Goal: Book appointment/travel/reservation

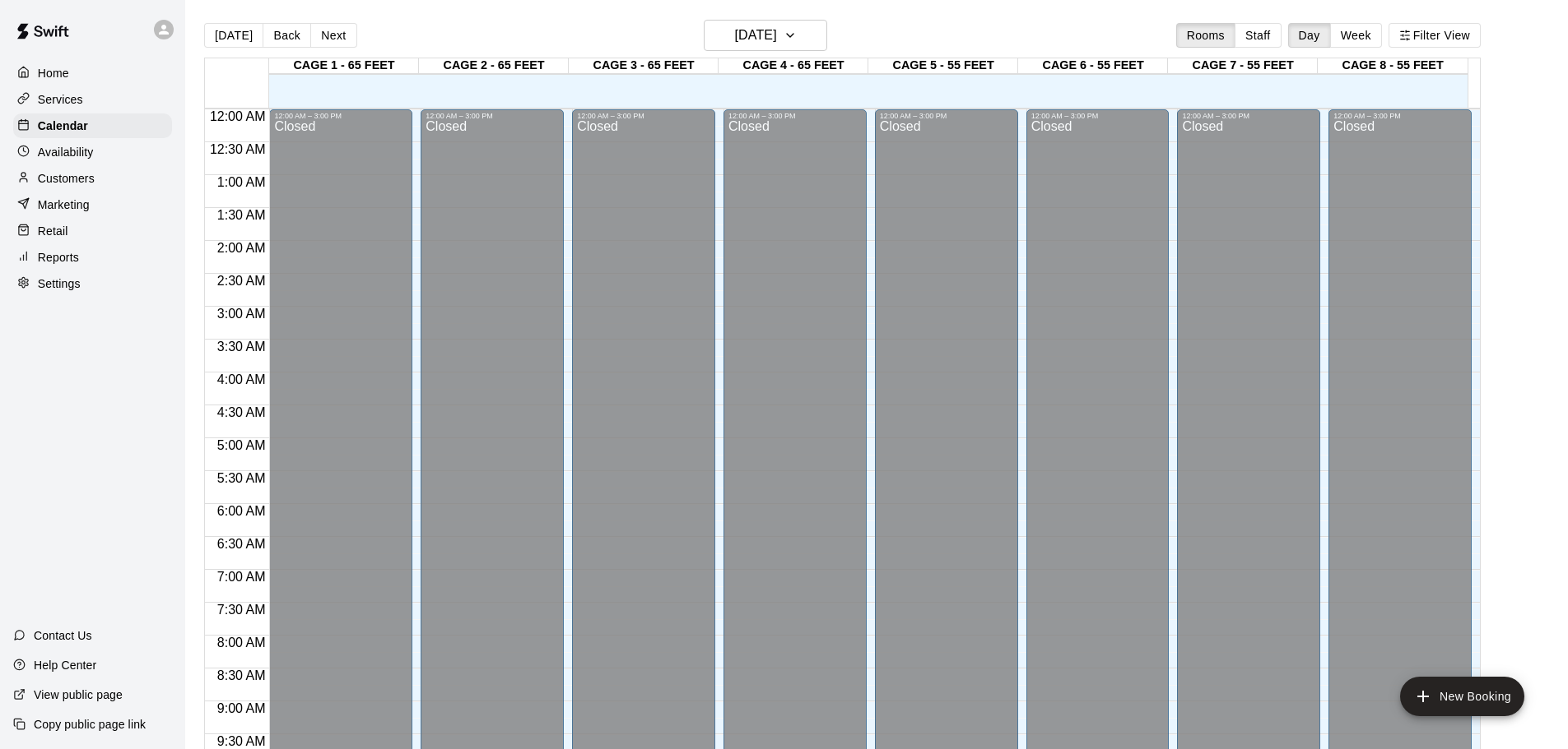
scroll to position [871, 0]
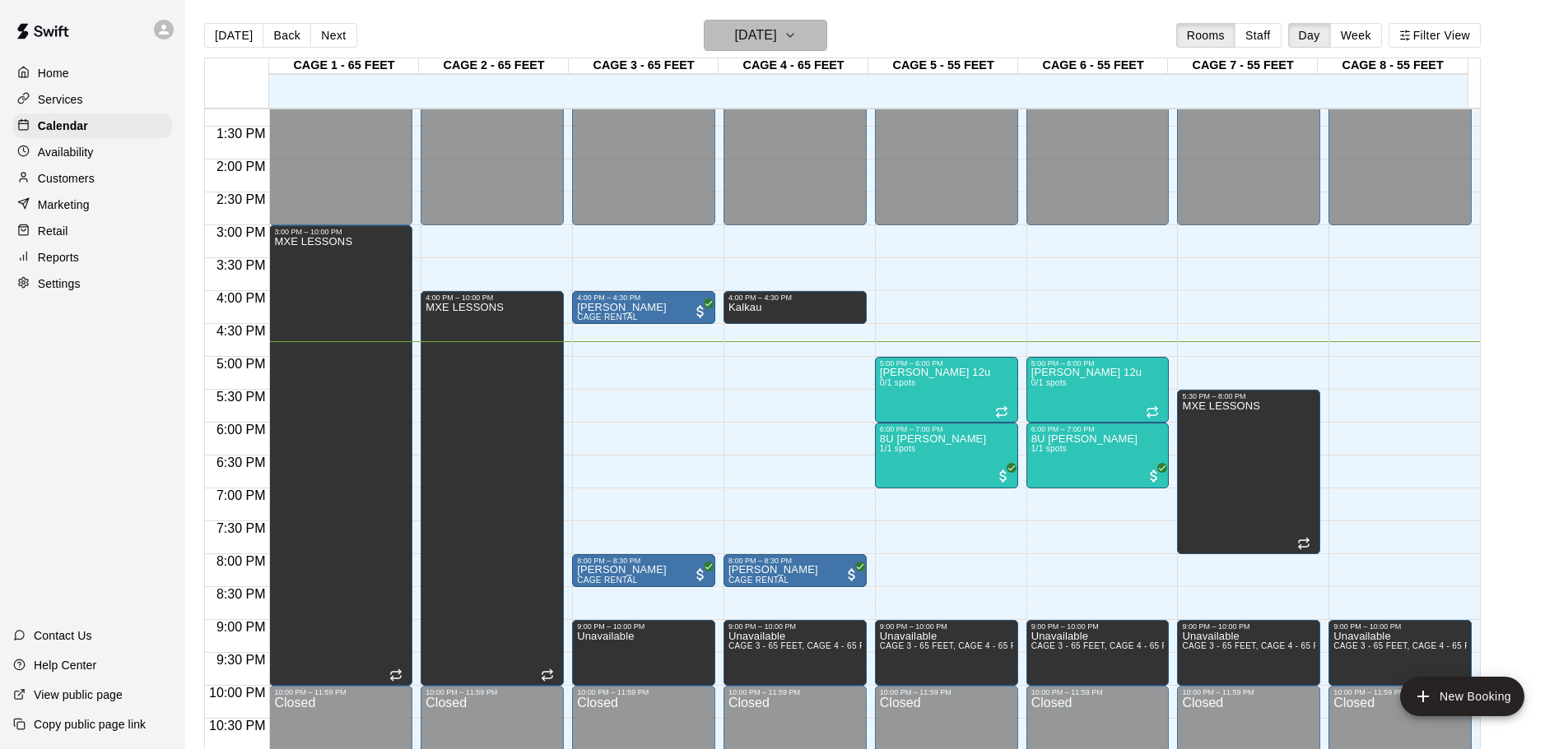
click at [800, 25] on button "[DATE]" at bounding box center [765, 35] width 123 height 32
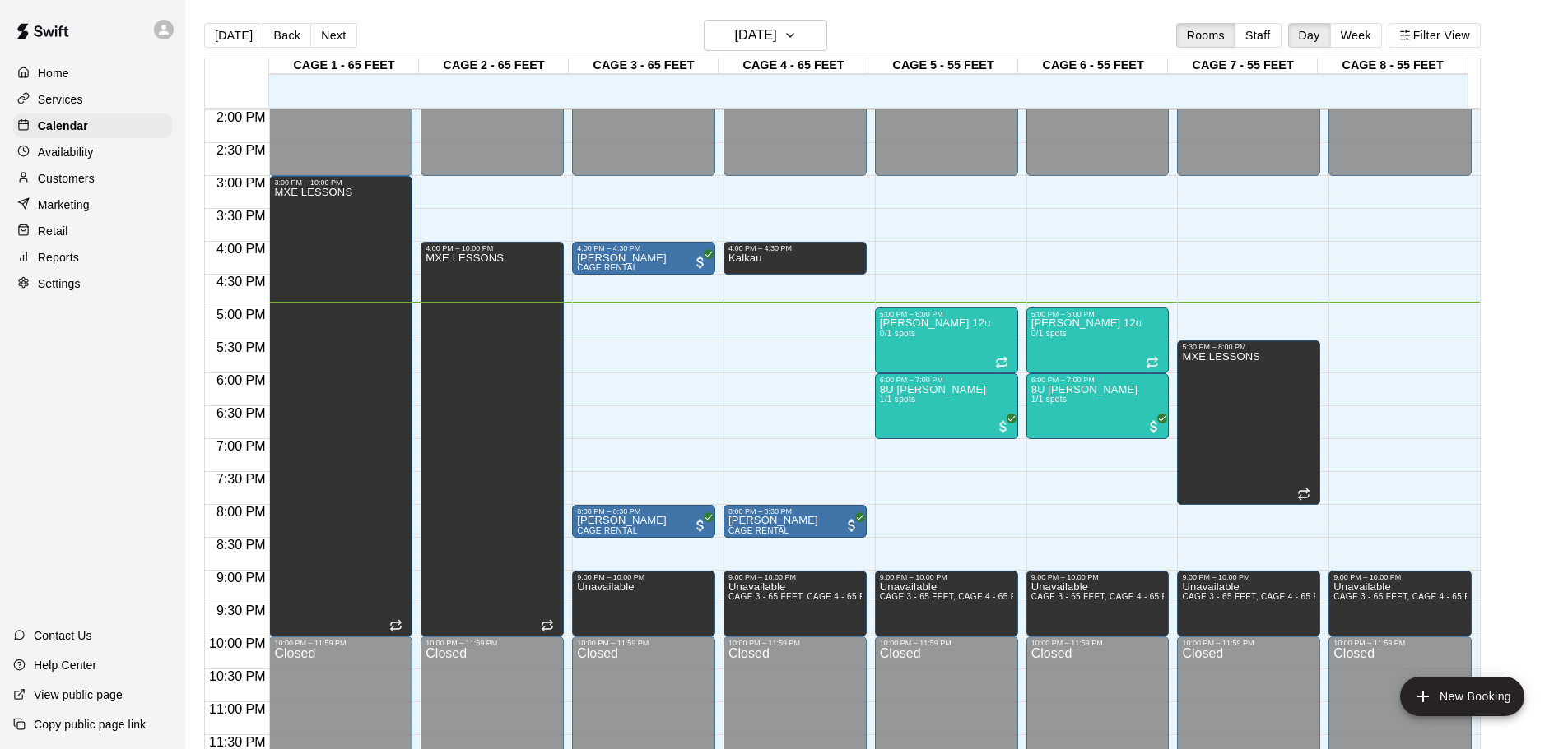
scroll to position [840, 0]
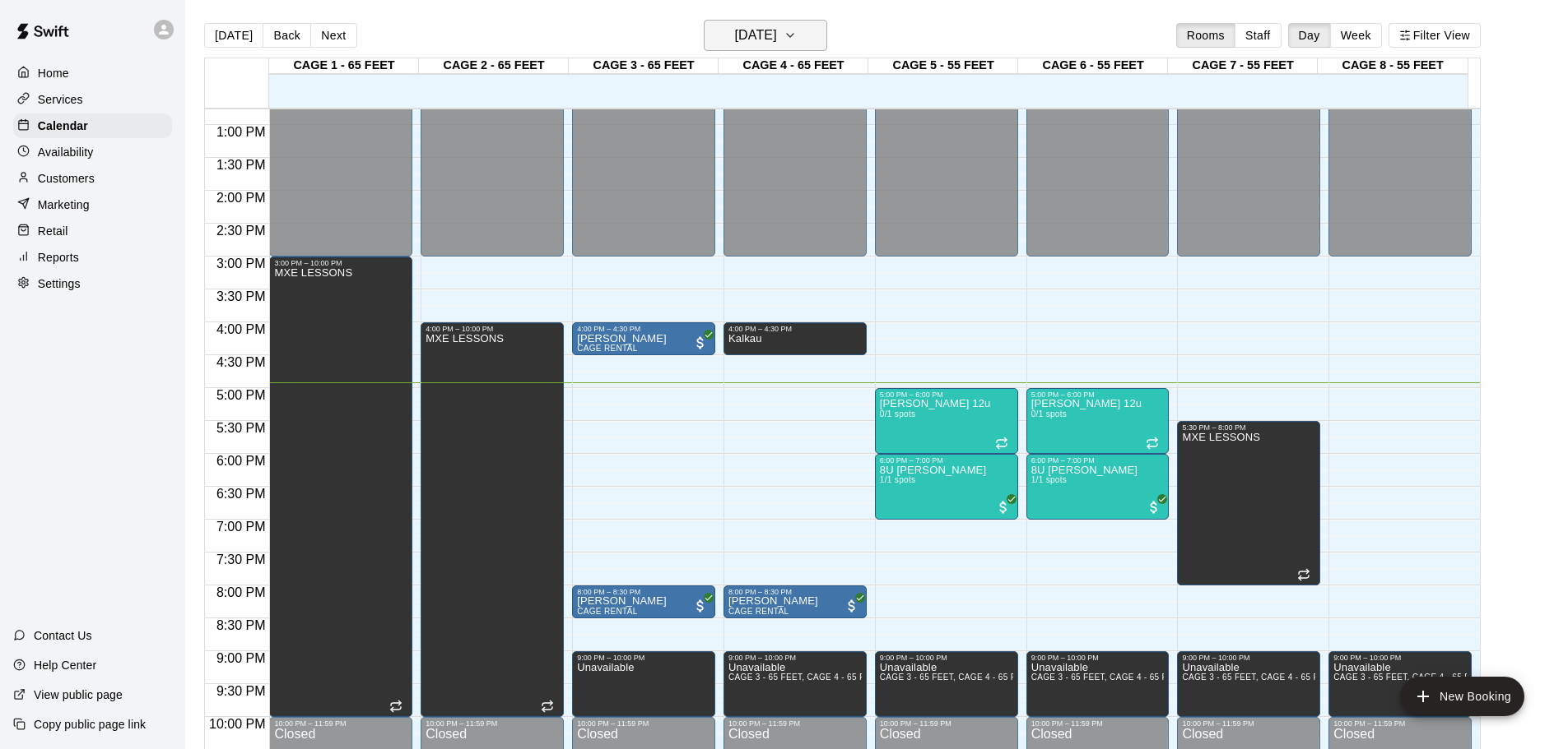
click at [756, 24] on h6 "[DATE]" at bounding box center [756, 35] width 42 height 23
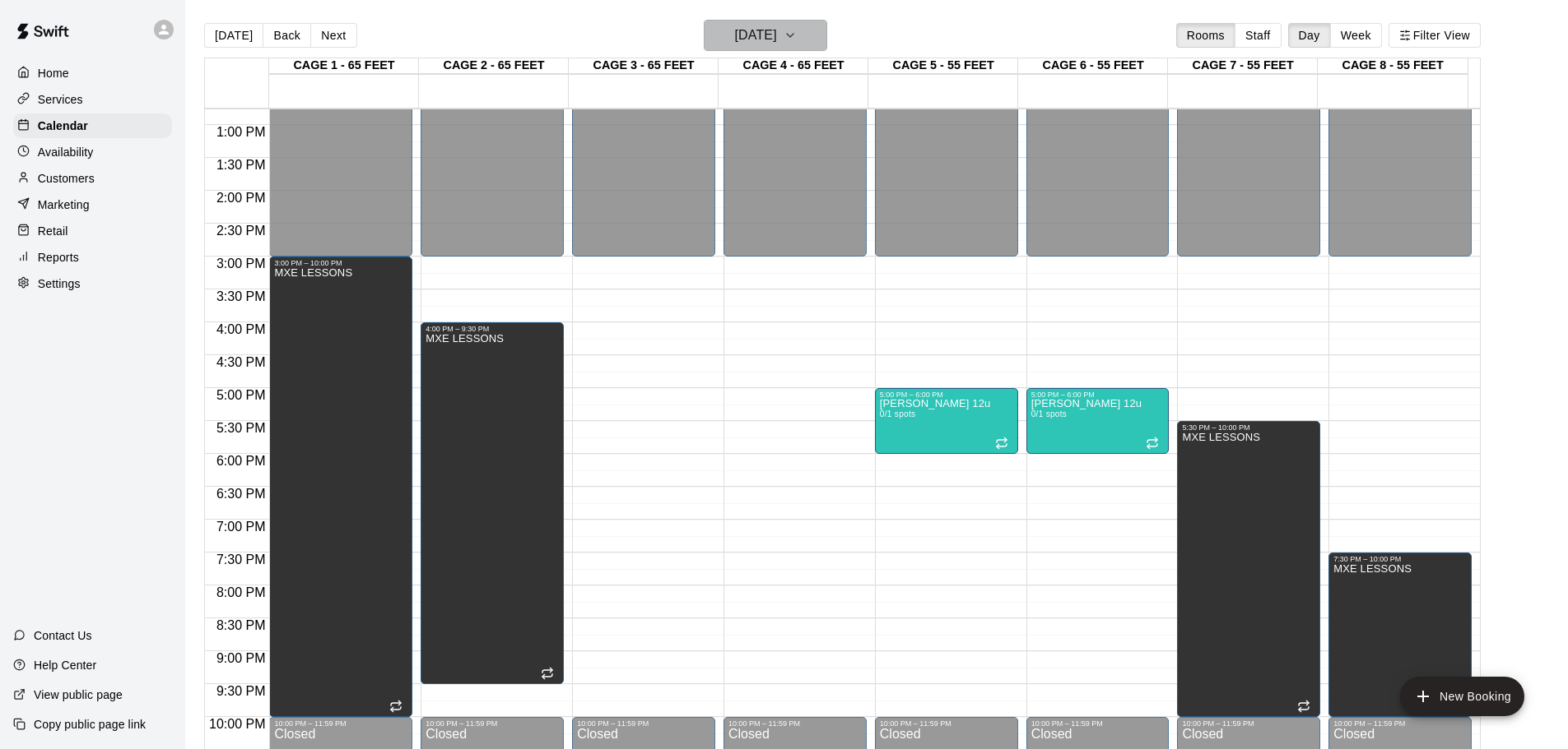
click at [777, 43] on h6 "[DATE]" at bounding box center [756, 35] width 42 height 23
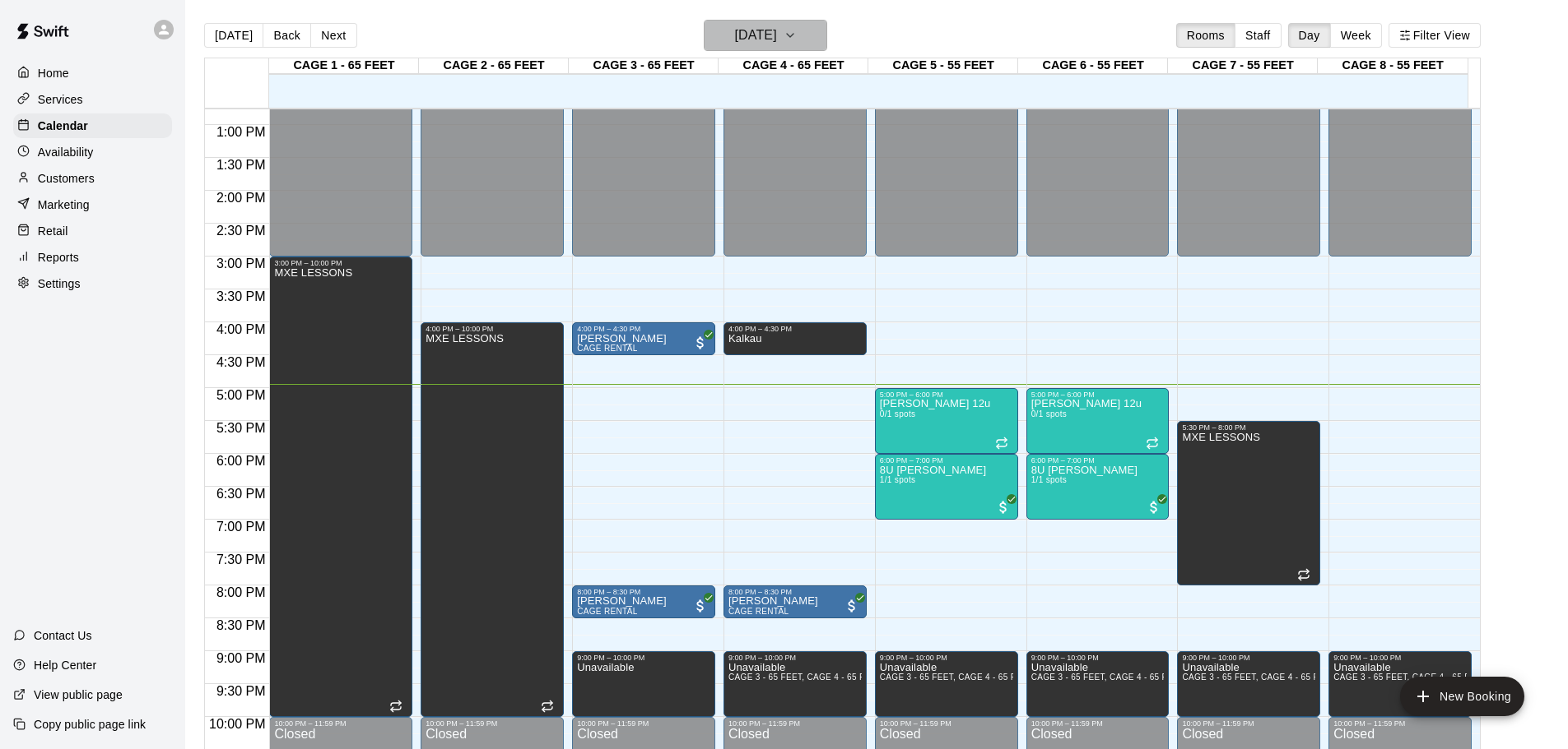
click at [777, 26] on h6 "[DATE]" at bounding box center [756, 35] width 42 height 23
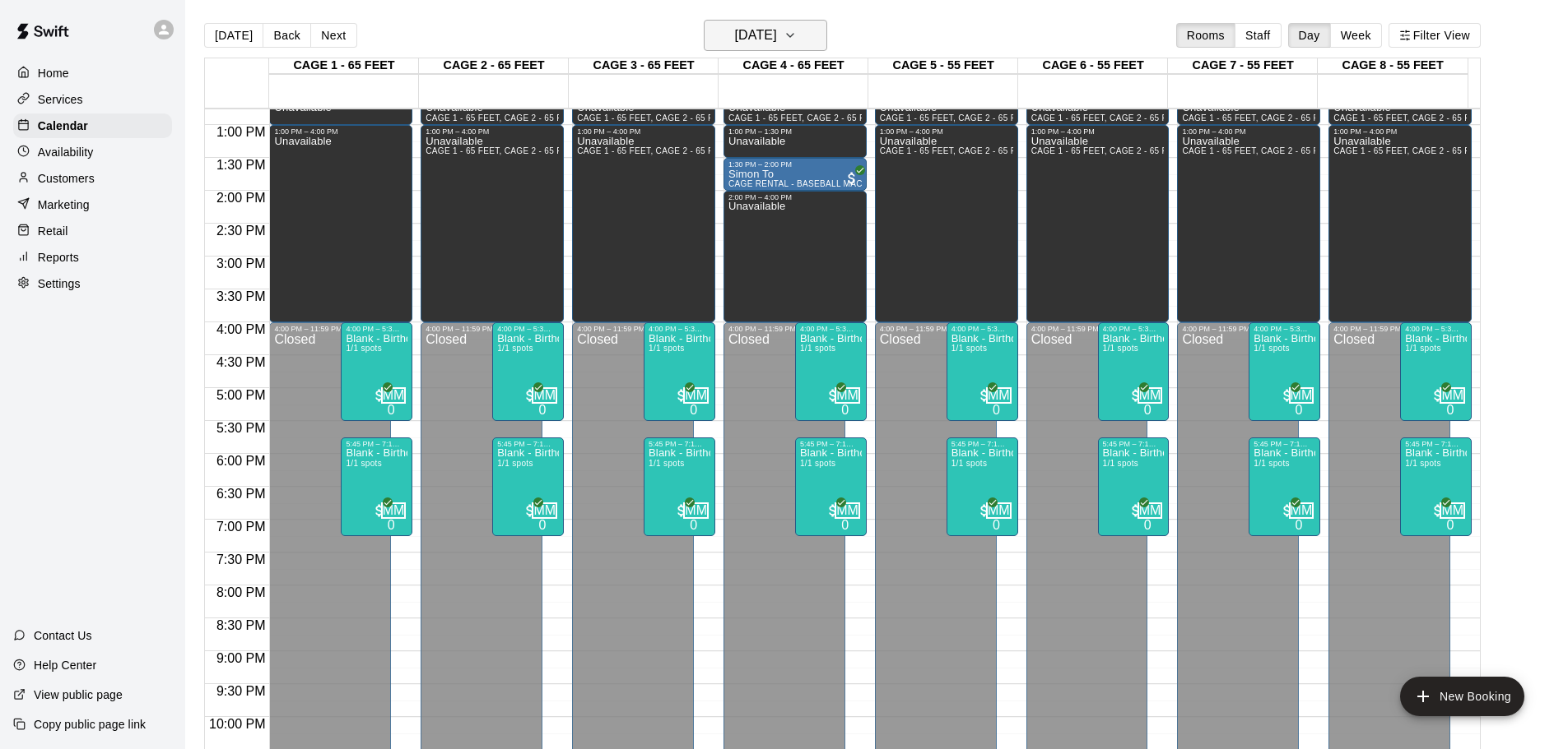
click at [777, 25] on h6 "[DATE]" at bounding box center [756, 35] width 42 height 23
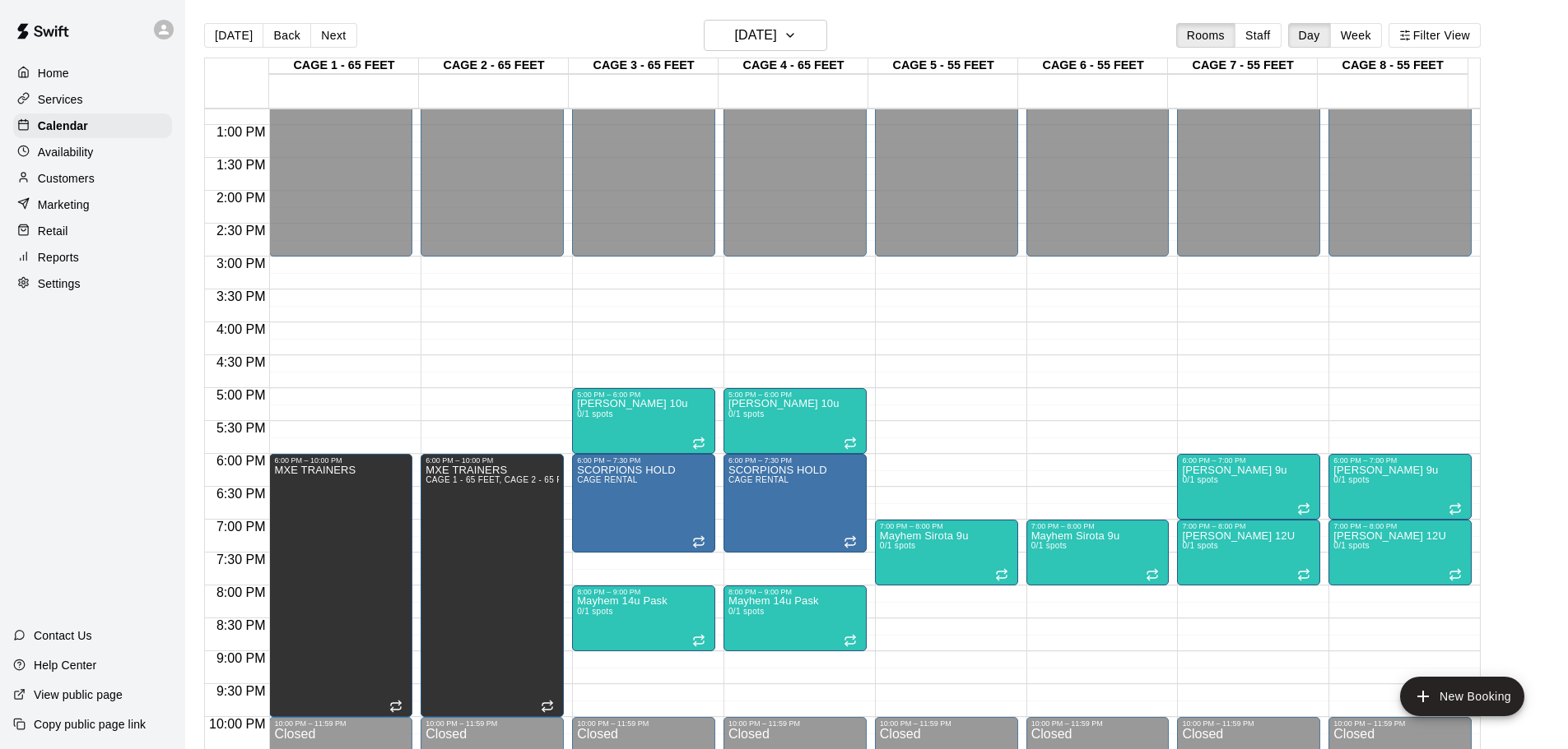
drag, startPoint x: 666, startPoint y: 368, endPoint x: 860, endPoint y: 351, distance: 194.7
drag, startPoint x: 860, startPoint y: 351, endPoint x: 786, endPoint y: 67, distance: 293.5
click at [758, 29] on h6 "[DATE]" at bounding box center [756, 35] width 42 height 23
